Goal: Information Seeking & Learning: Learn about a topic

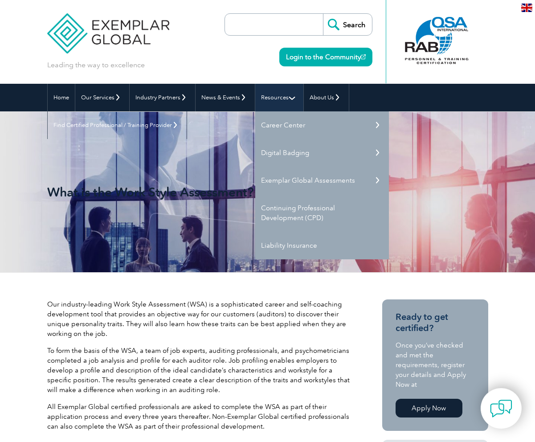
click at [272, 94] on link "Resources" at bounding box center [279, 98] width 48 height 28
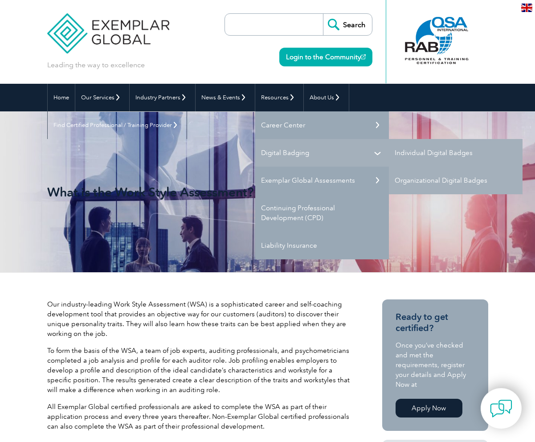
click at [378, 150] on link "Digital Badging" at bounding box center [322, 153] width 134 height 28
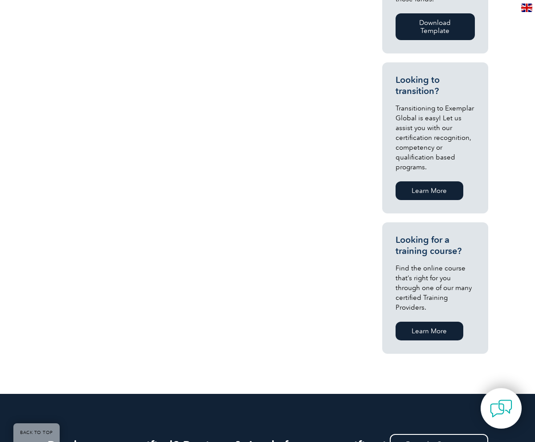
scroll to position [593, 0]
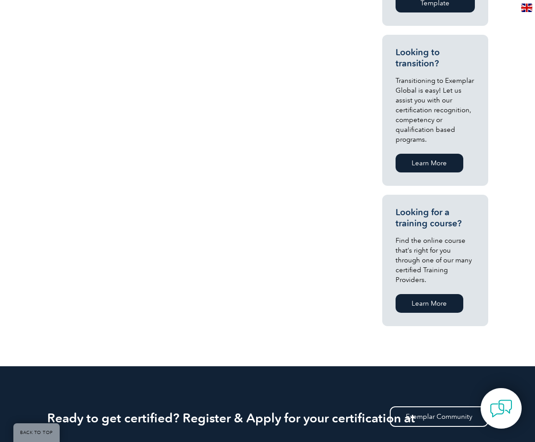
click at [421, 294] on link "Learn More" at bounding box center [429, 303] width 68 height 19
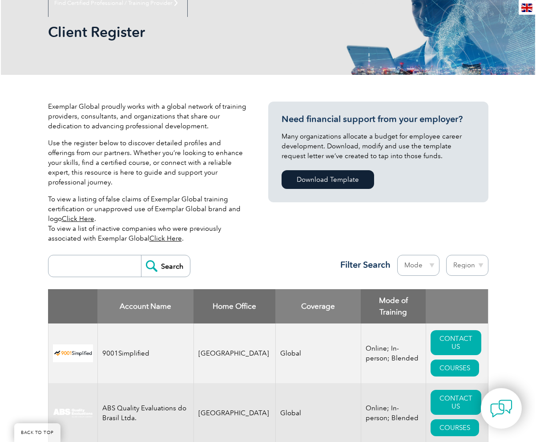
scroll to position [119, 0]
